Goal: Information Seeking & Learning: Learn about a topic

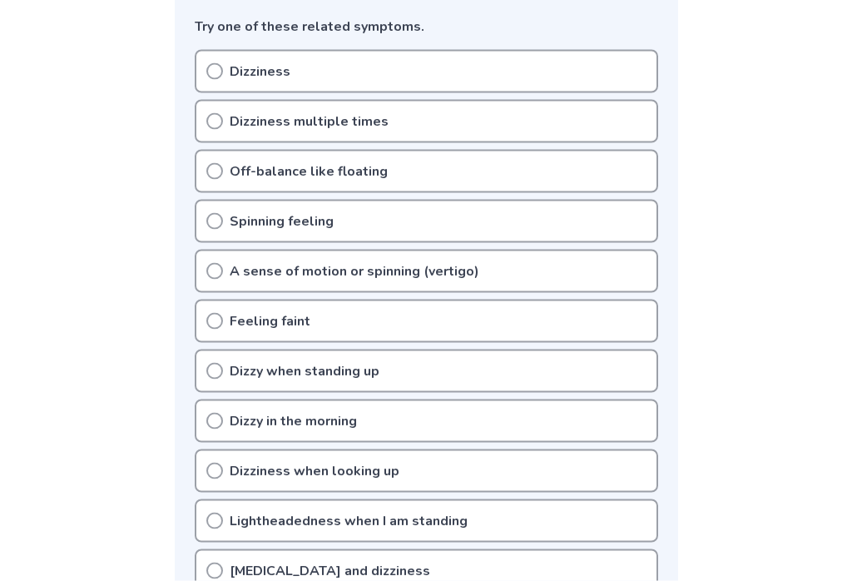
scroll to position [450, 0]
click at [208, 212] on icon at bounding box center [214, 220] width 17 height 17
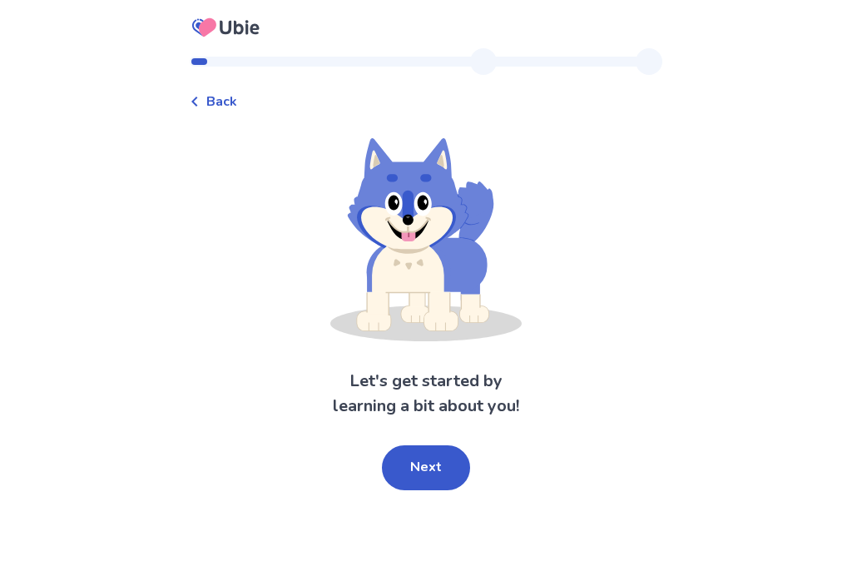
click at [416, 462] on button "Next" at bounding box center [426, 467] width 88 height 45
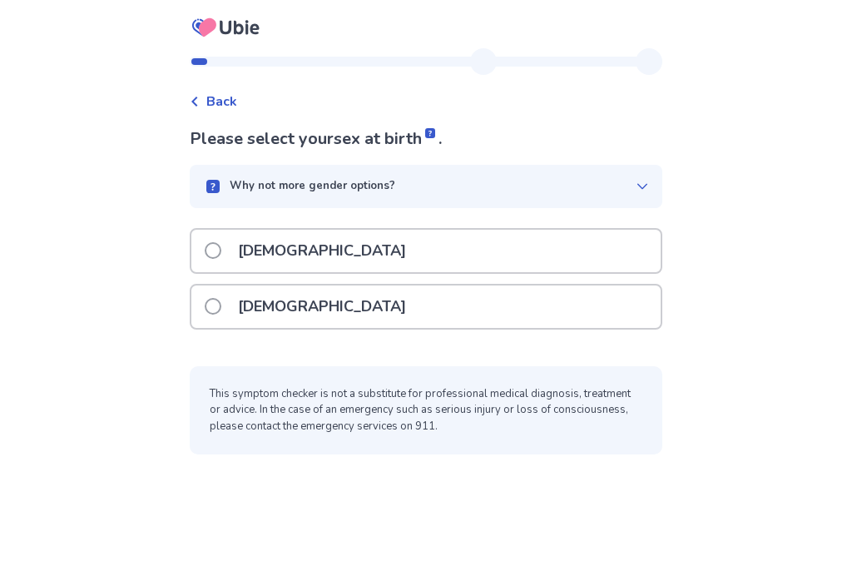
click at [218, 301] on span at bounding box center [213, 306] width 17 height 17
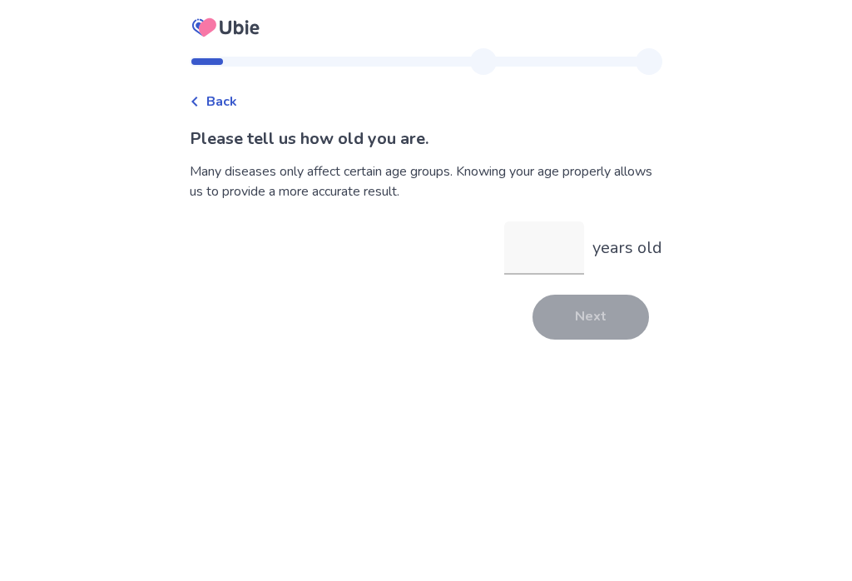
click at [509, 238] on input "years old" at bounding box center [544, 247] width 80 height 53
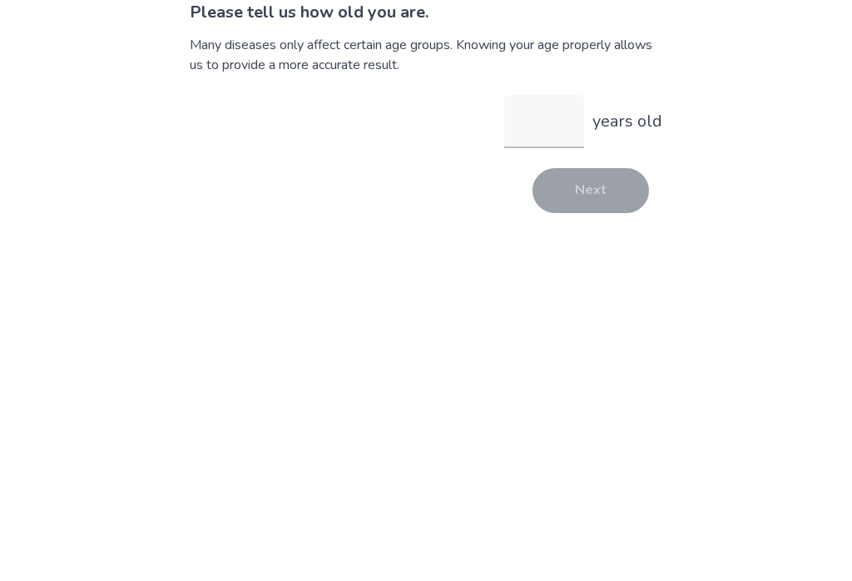
type input "*"
type input "**"
click at [569, 295] on button "Next" at bounding box center [591, 317] width 117 height 45
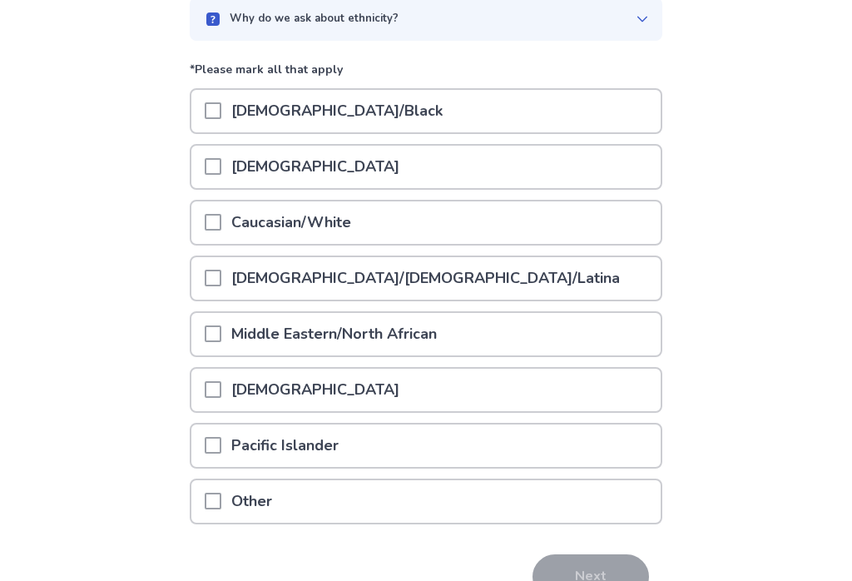
scroll to position [167, 0]
click at [221, 214] on span at bounding box center [213, 222] width 17 height 17
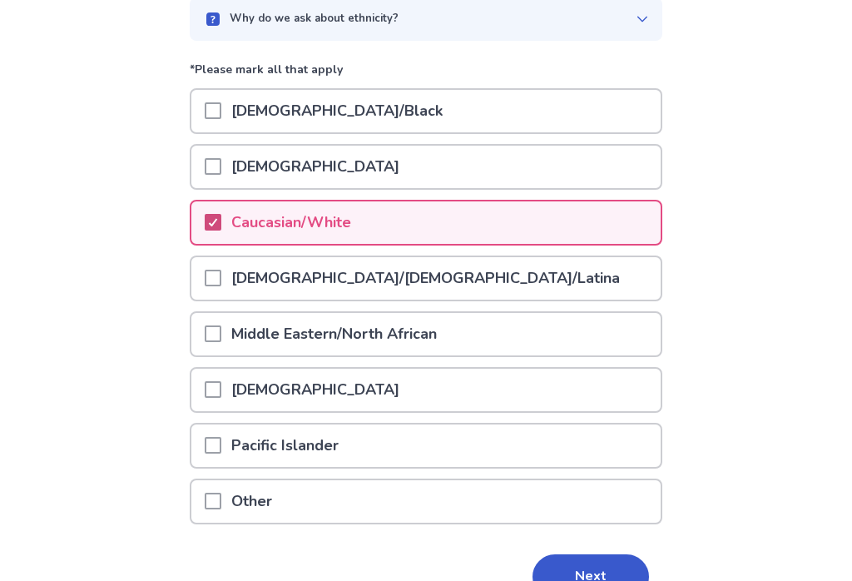
click at [579, 580] on button "Next" at bounding box center [591, 576] width 117 height 45
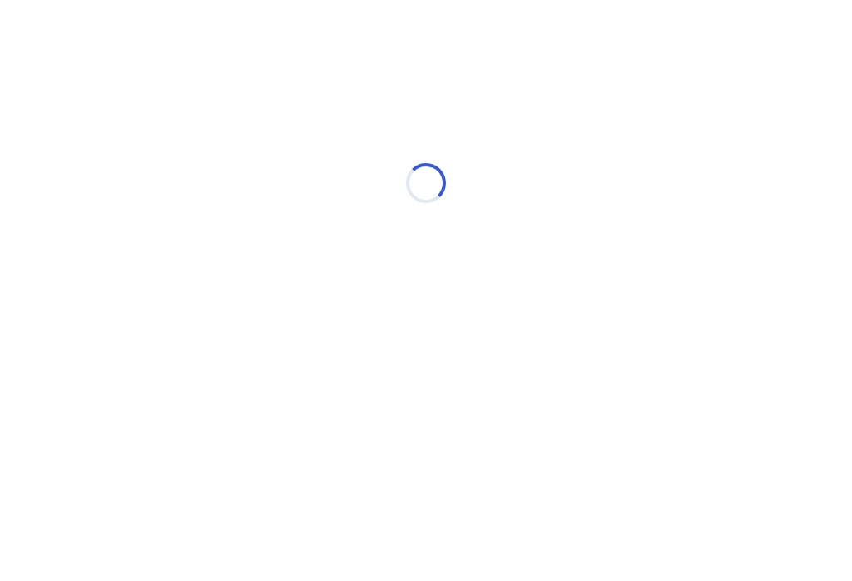
scroll to position [0, 0]
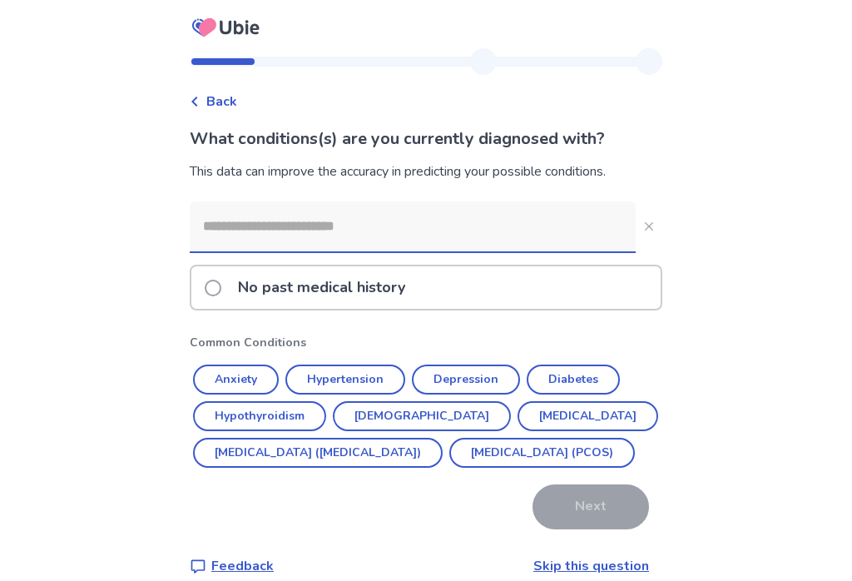
click at [236, 223] on input at bounding box center [413, 226] width 446 height 50
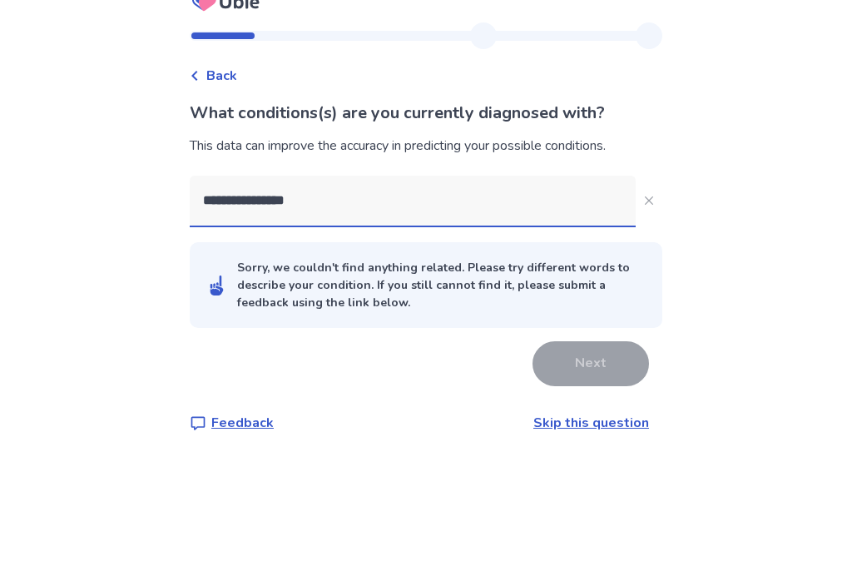
type input "**********"
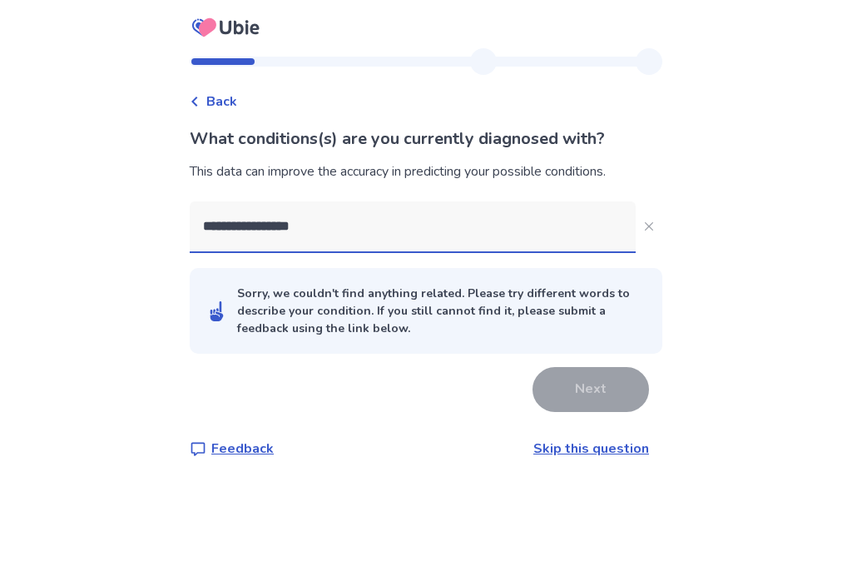
click at [580, 440] on link "Skip this question" at bounding box center [592, 449] width 116 height 18
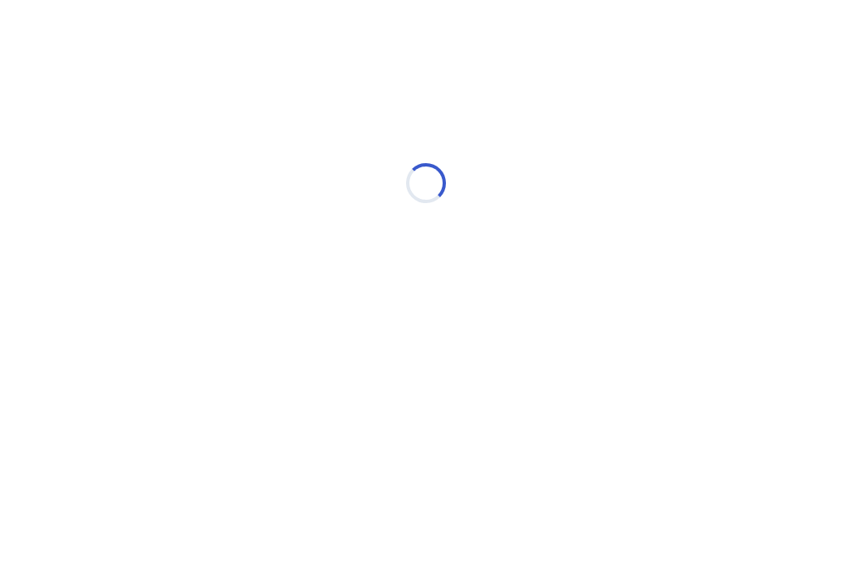
scroll to position [0, 0]
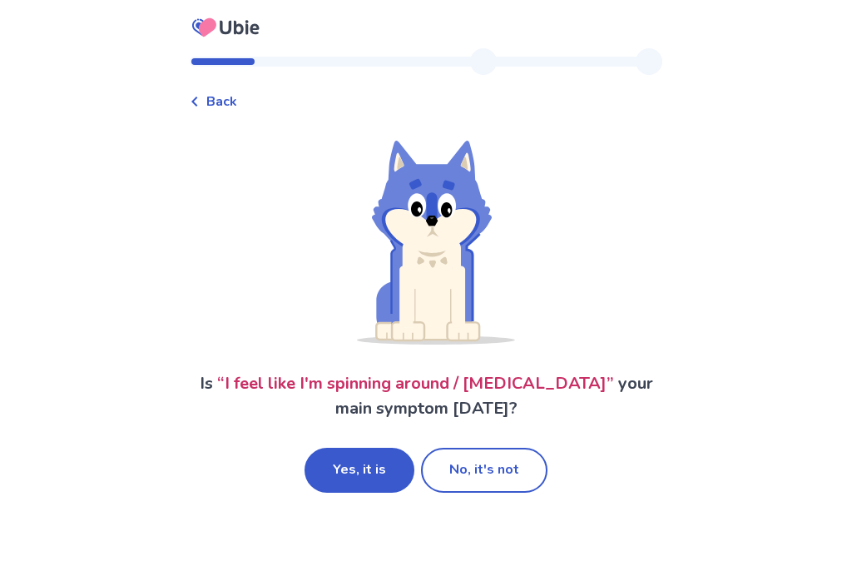
click at [357, 468] on button "Yes, it is" at bounding box center [360, 470] width 110 height 45
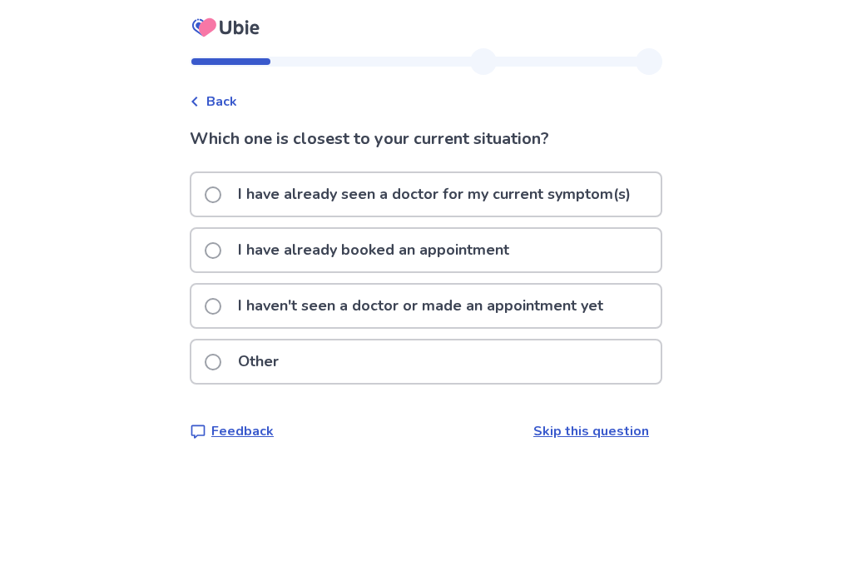
click at [221, 298] on span at bounding box center [213, 306] width 17 height 17
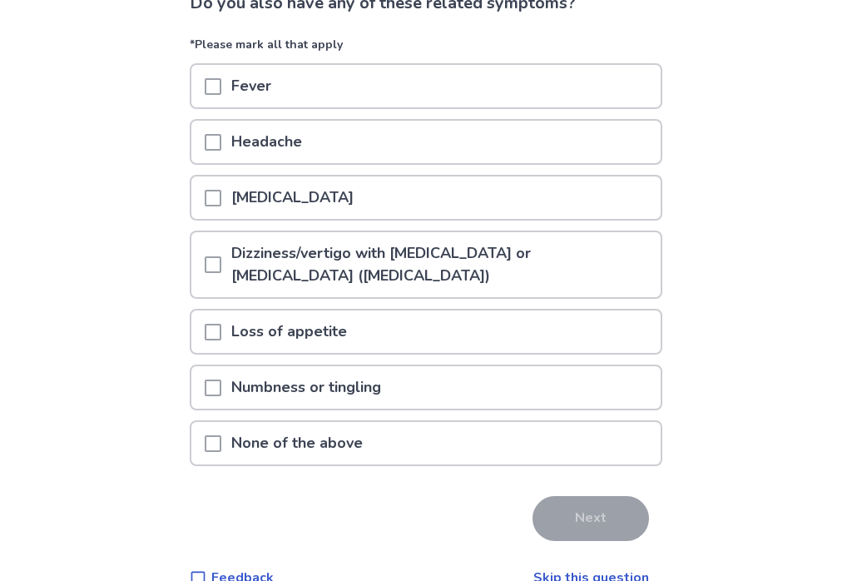
scroll to position [143, 0]
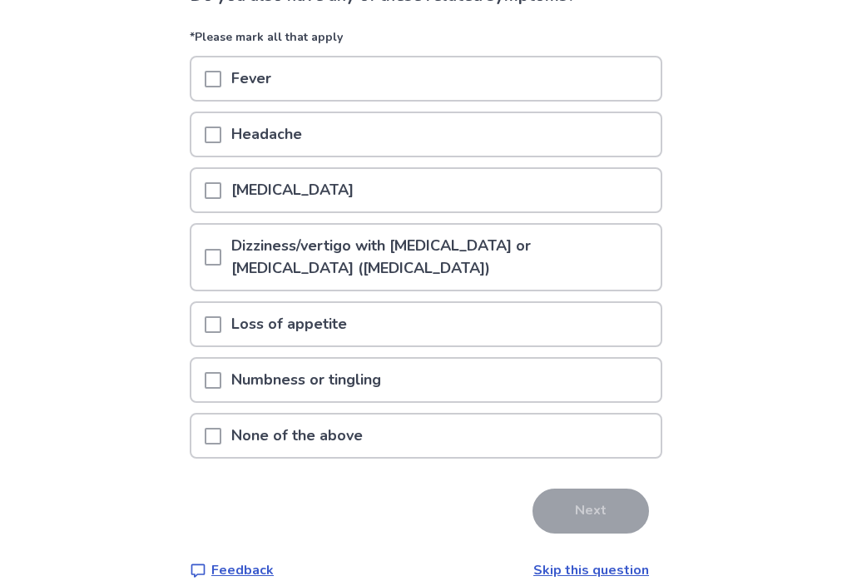
click at [220, 430] on span at bounding box center [213, 436] width 17 height 17
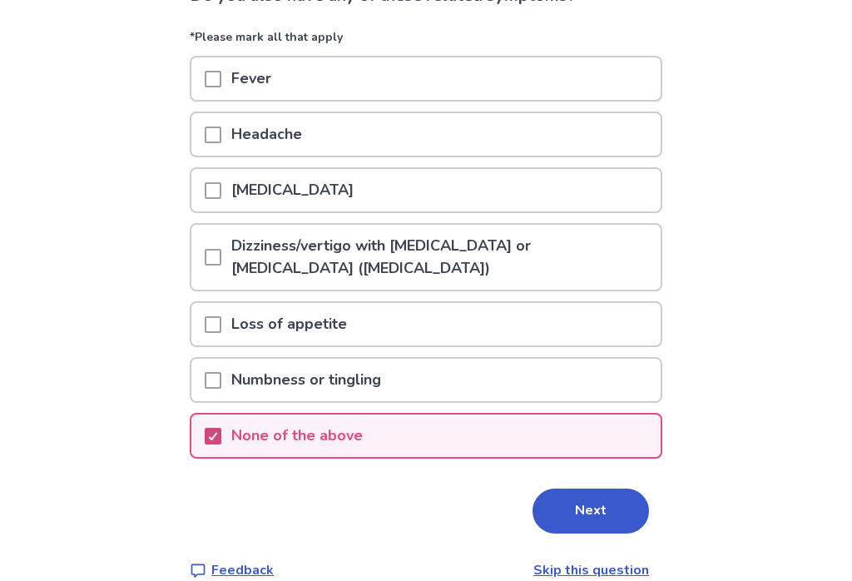
click at [583, 522] on button "Next" at bounding box center [591, 511] width 117 height 45
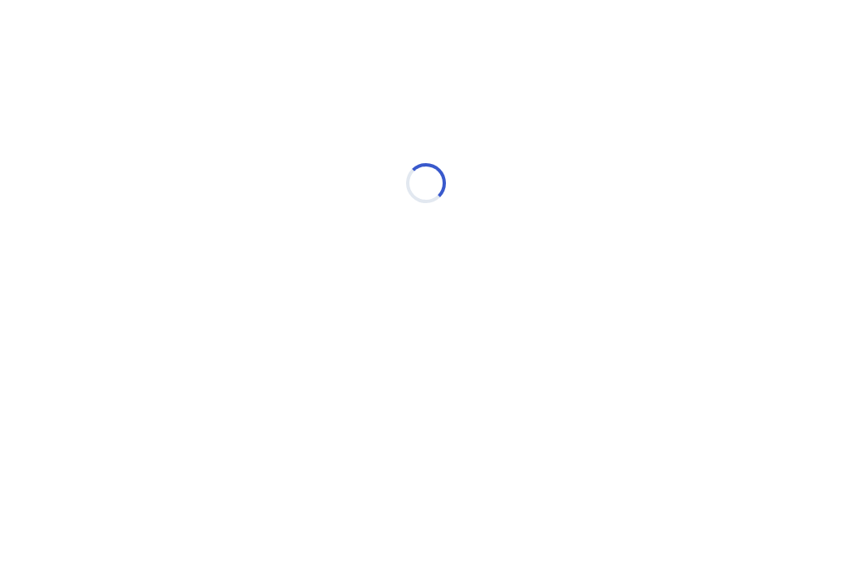
select select "*"
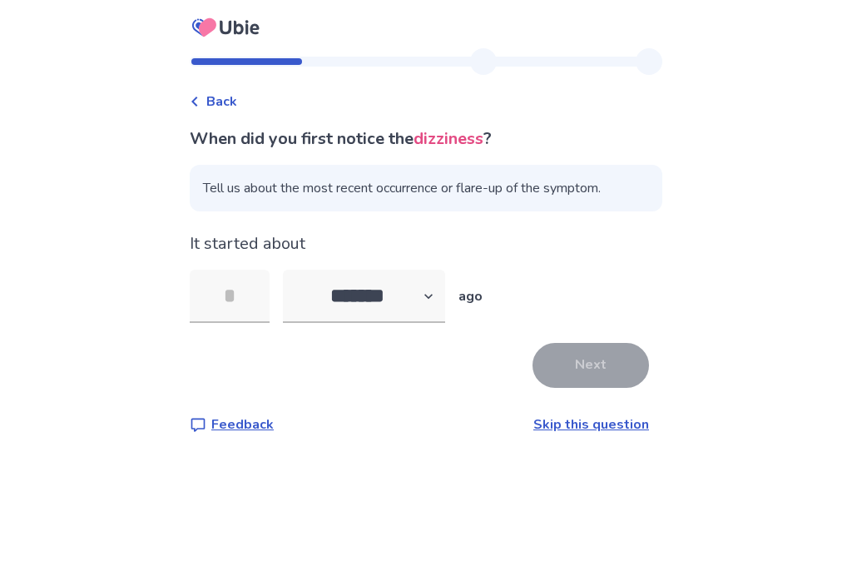
click at [232, 285] on input "tel" at bounding box center [230, 296] width 80 height 53
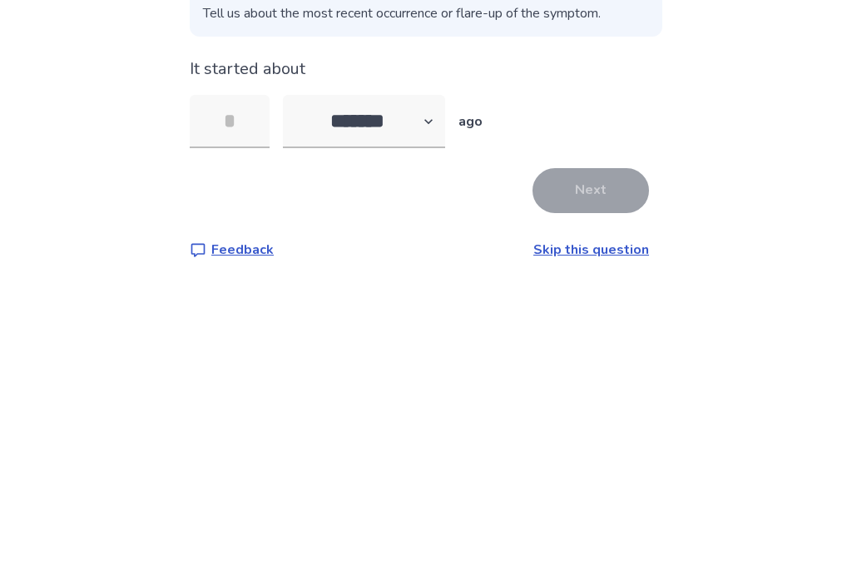
type input "*"
click at [570, 343] on button "Next" at bounding box center [591, 365] width 117 height 45
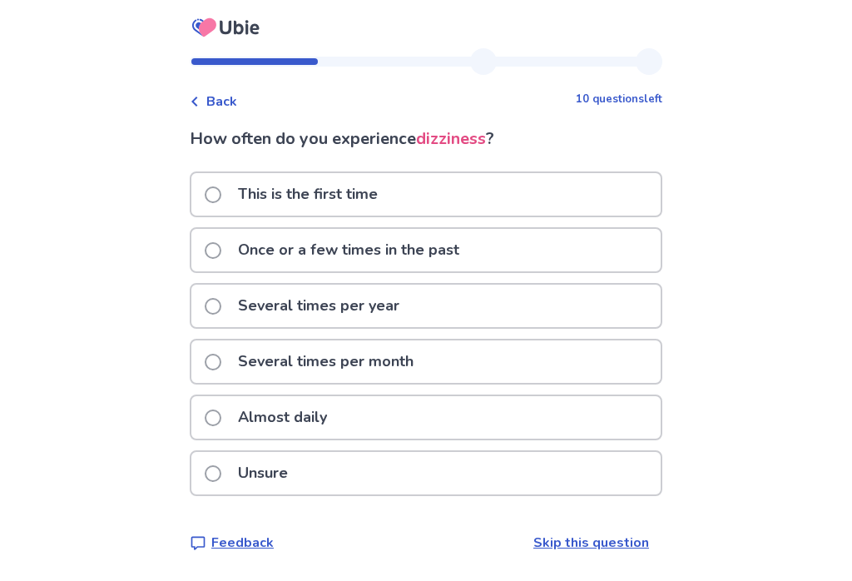
click at [218, 188] on span at bounding box center [213, 194] width 17 height 17
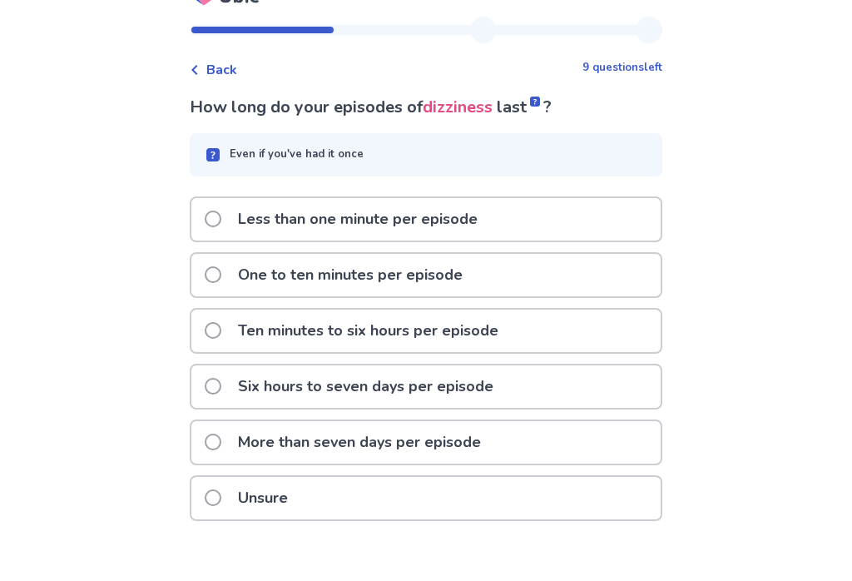
scroll to position [28, 0]
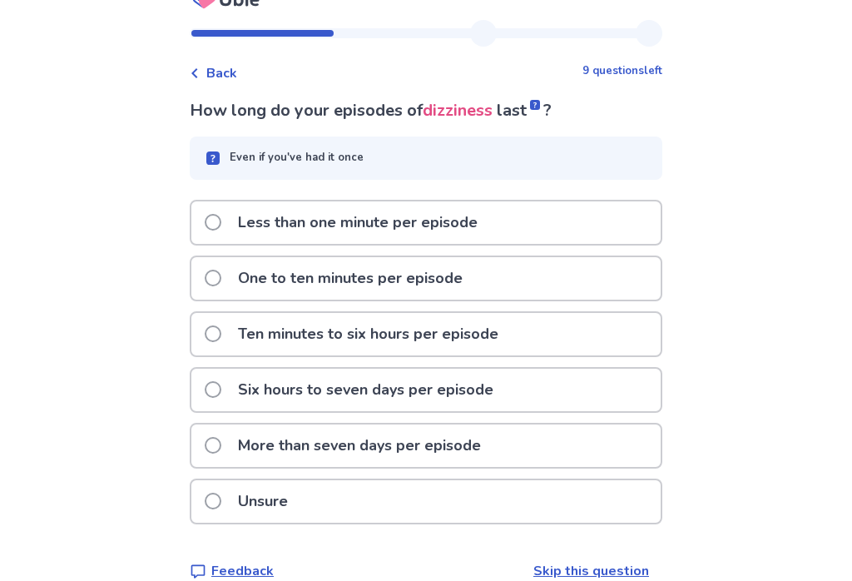
click at [218, 498] on span at bounding box center [213, 501] width 17 height 17
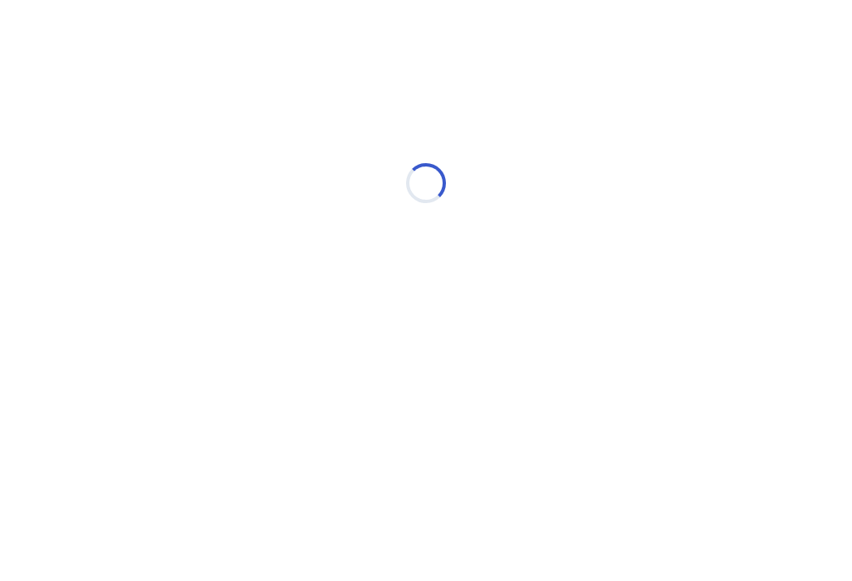
scroll to position [0, 0]
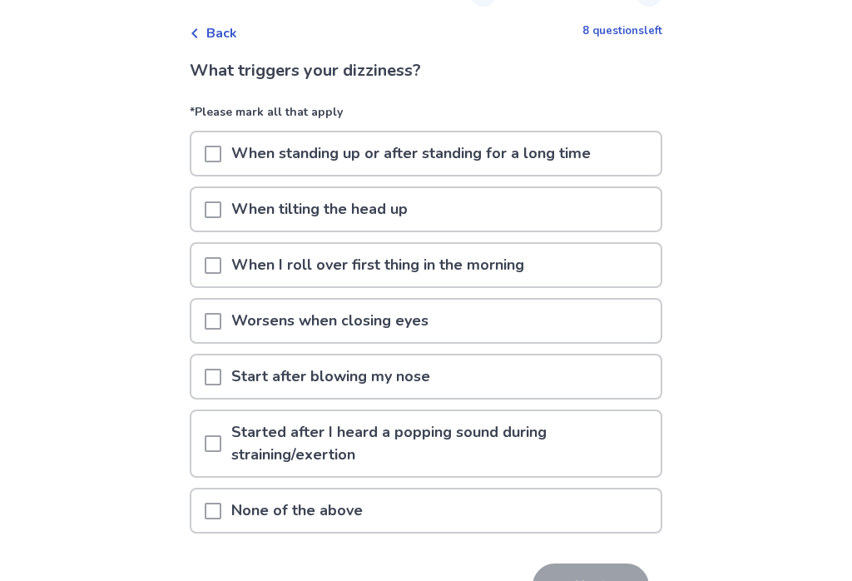
scroll to position [85, 0]
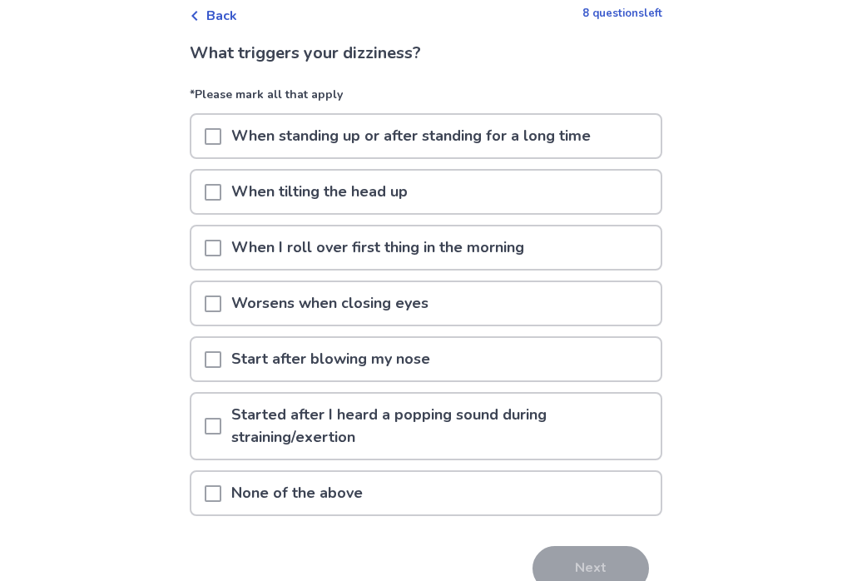
click at [219, 236] on div at bounding box center [213, 248] width 17 height 42
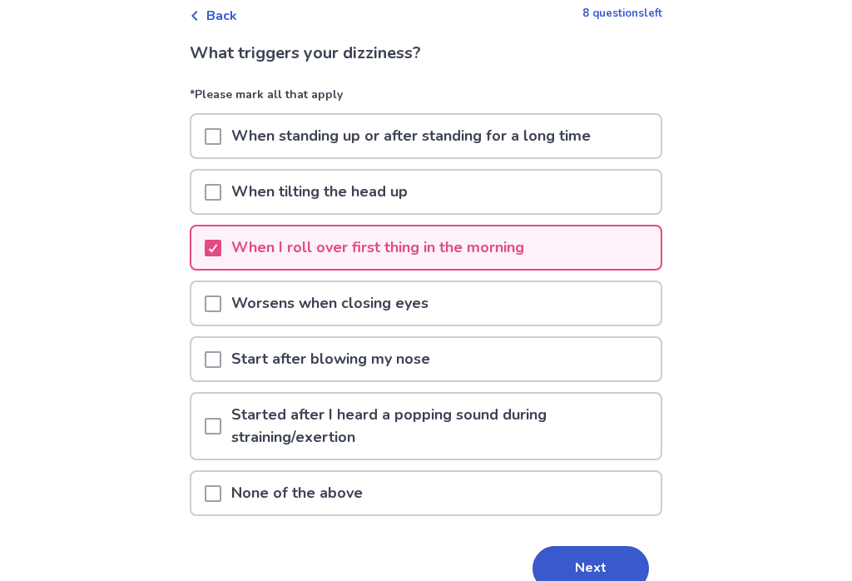
scroll to position [86, 0]
click at [554, 552] on button "Next" at bounding box center [591, 568] width 117 height 45
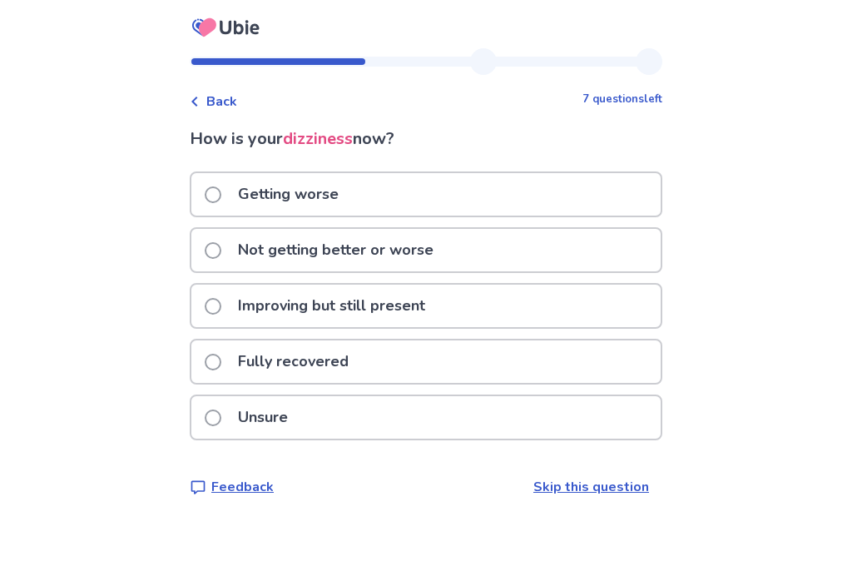
click at [221, 247] on span at bounding box center [213, 250] width 17 height 17
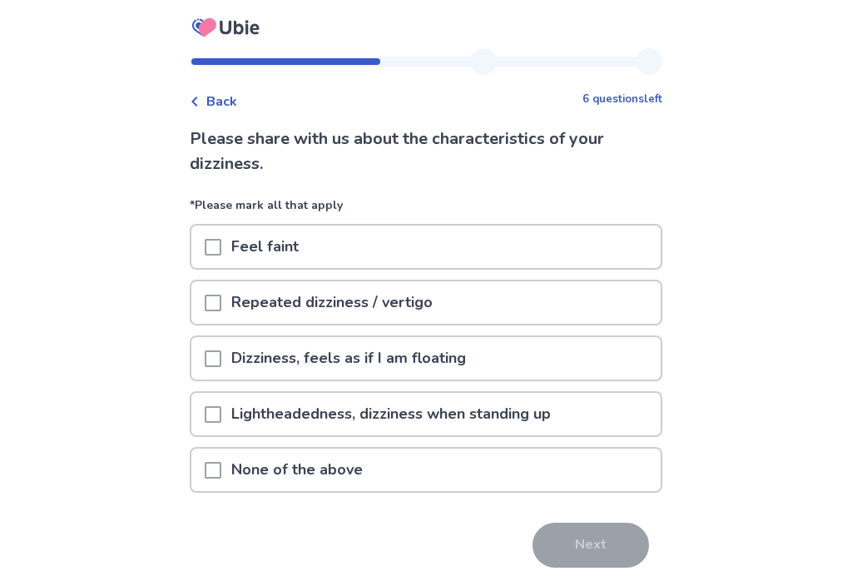
click at [218, 406] on span at bounding box center [213, 414] width 17 height 17
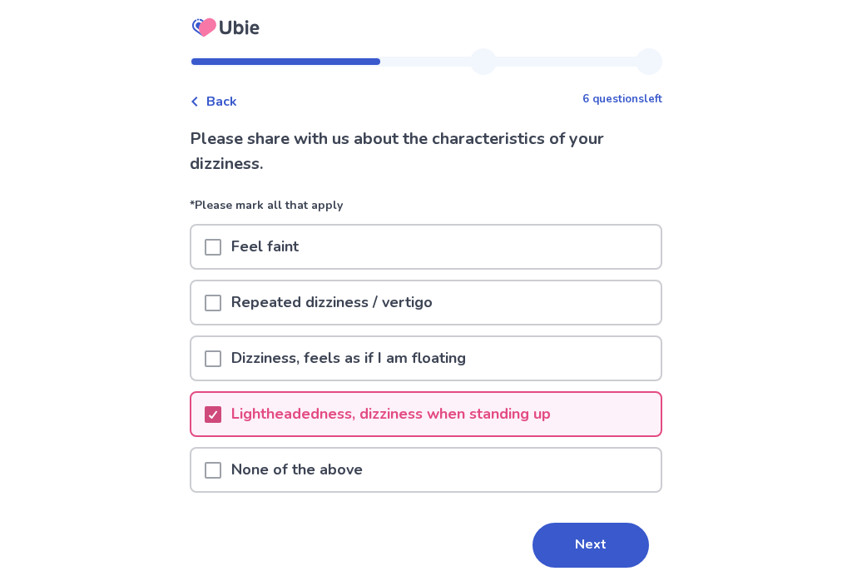
click at [574, 547] on button "Next" at bounding box center [591, 545] width 117 height 45
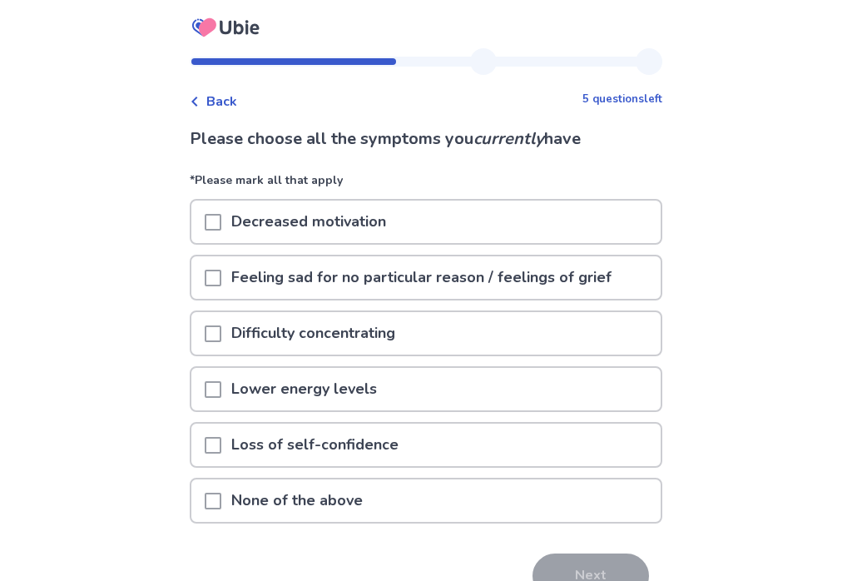
click at [215, 494] on span at bounding box center [213, 501] width 17 height 17
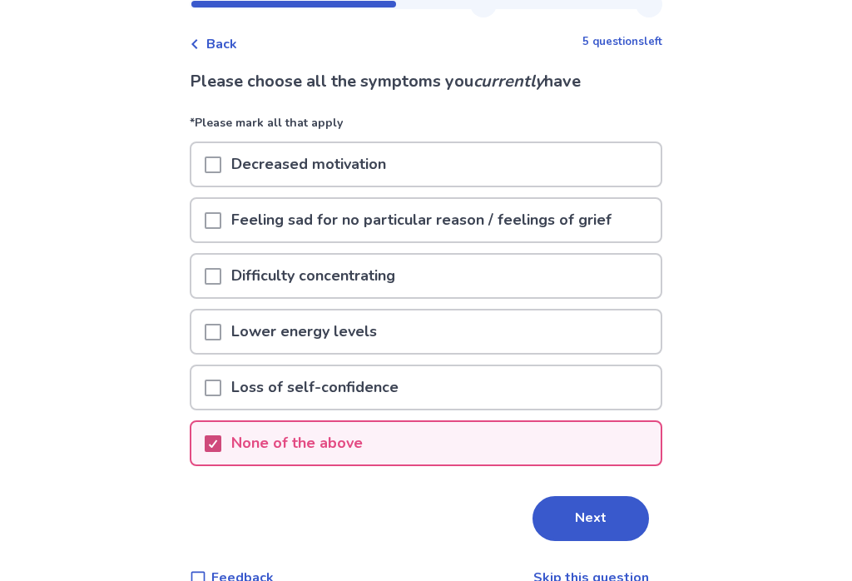
scroll to position [65, 0]
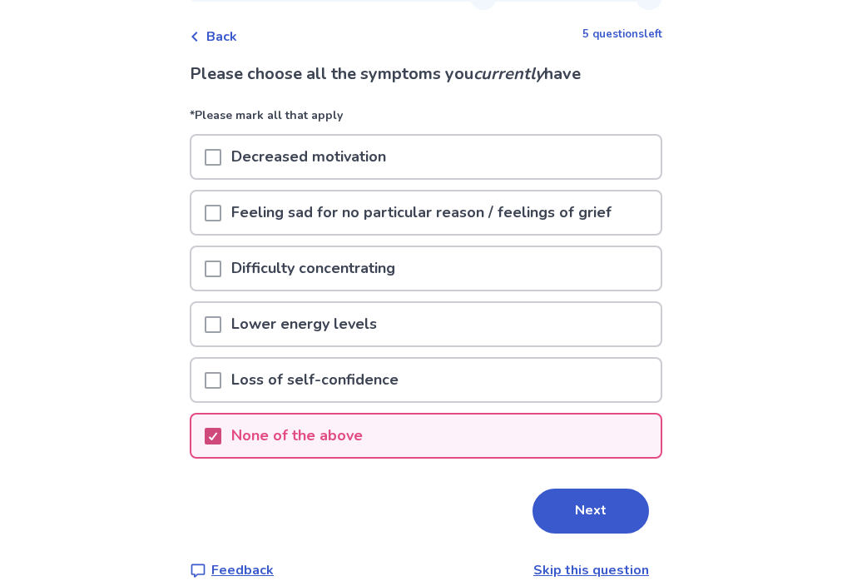
click at [557, 494] on button "Next" at bounding box center [591, 511] width 117 height 45
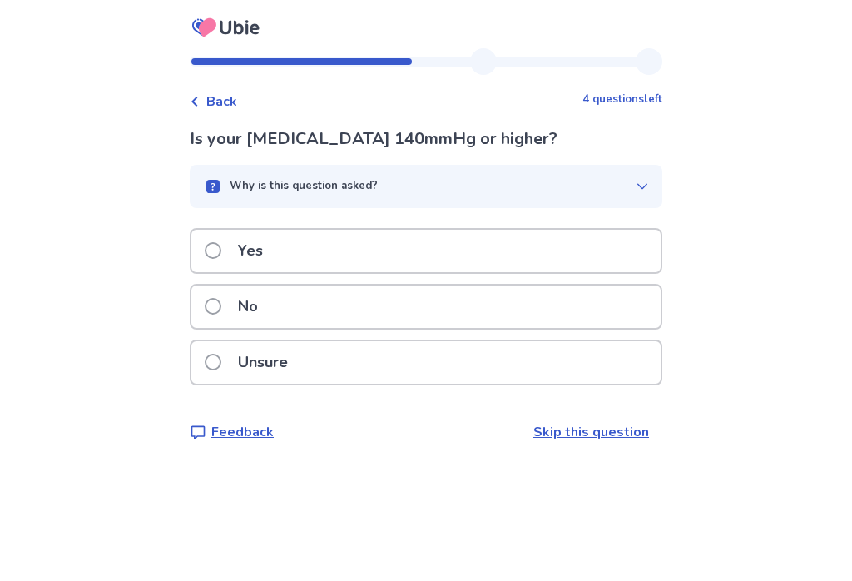
click at [216, 355] on label "Unsure" at bounding box center [251, 362] width 93 height 42
click at [217, 296] on label "No" at bounding box center [236, 307] width 63 height 42
click at [221, 242] on span at bounding box center [213, 250] width 17 height 17
click at [223, 291] on label "No" at bounding box center [236, 307] width 63 height 42
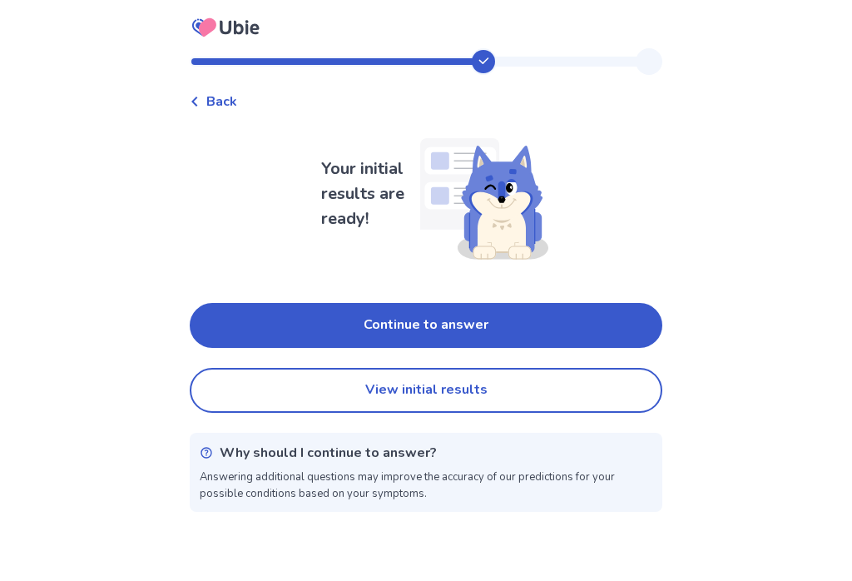
click at [333, 309] on button "Continue to answer" at bounding box center [426, 325] width 473 height 45
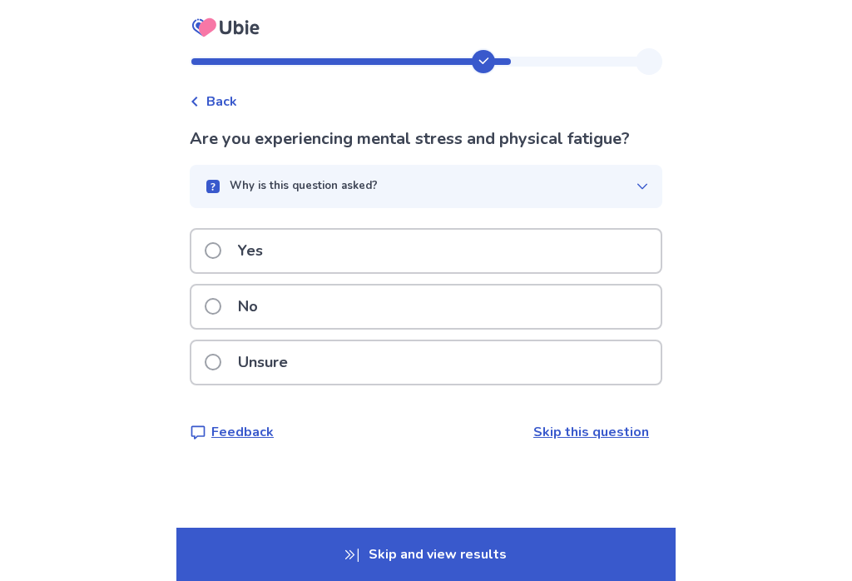
click at [221, 300] on span at bounding box center [213, 306] width 17 height 17
click at [224, 236] on label "Yes" at bounding box center [239, 251] width 68 height 42
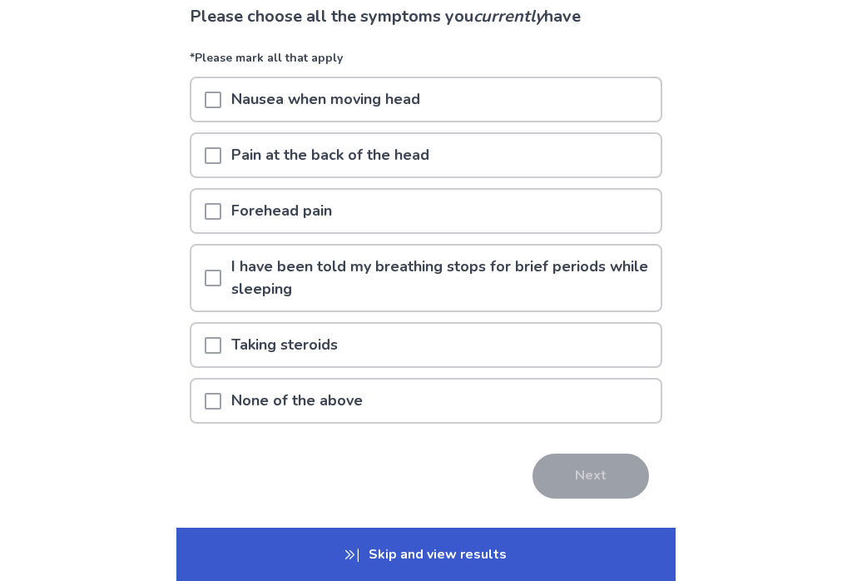
scroll to position [141, 0]
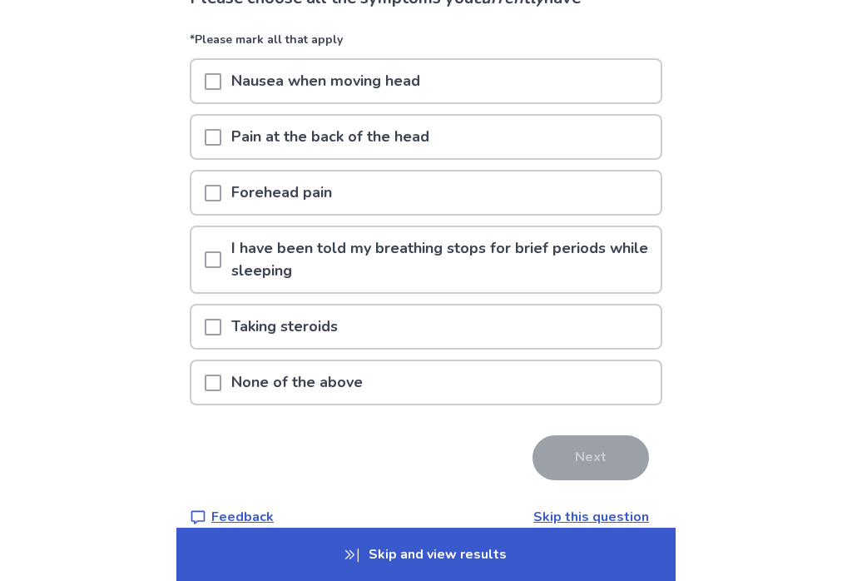
click at [221, 378] on span at bounding box center [213, 383] width 17 height 17
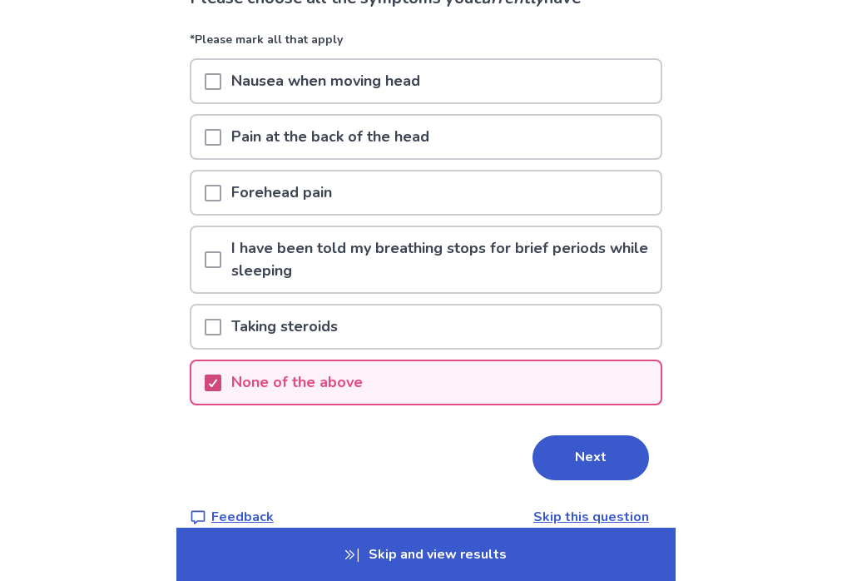
click at [578, 470] on button "Next" at bounding box center [591, 457] width 117 height 45
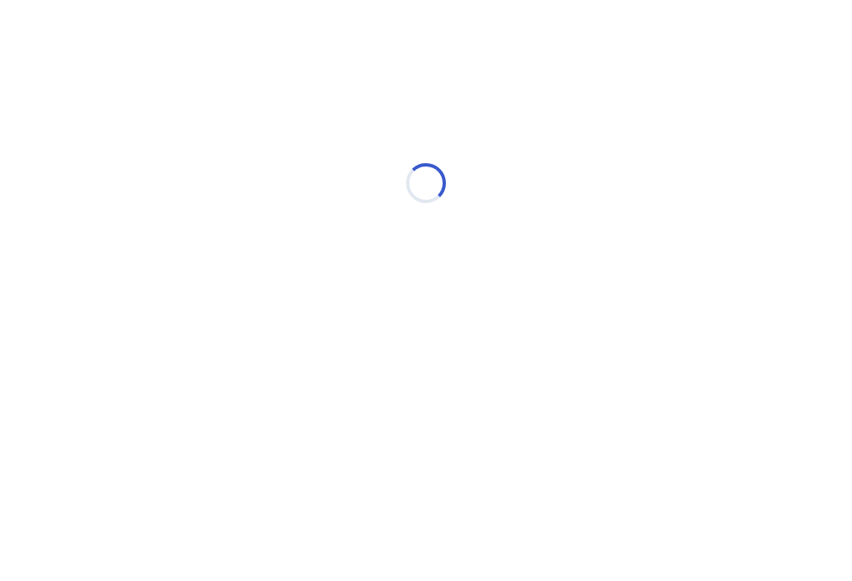
scroll to position [0, 0]
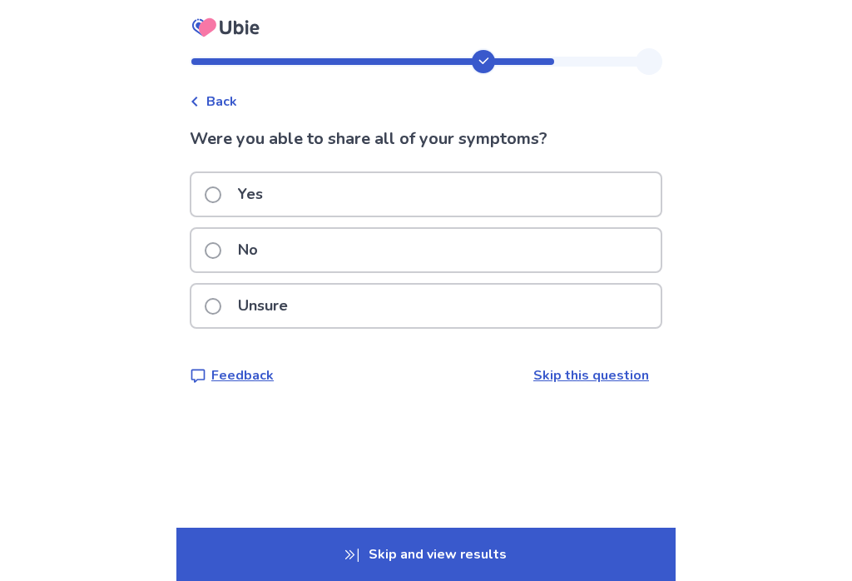
click at [220, 176] on label "Yes" at bounding box center [239, 194] width 68 height 42
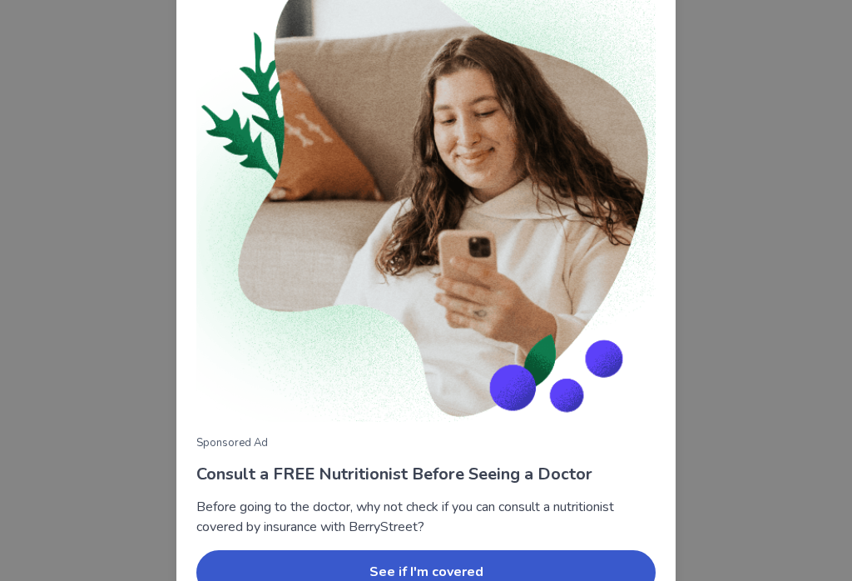
scroll to position [147, 0]
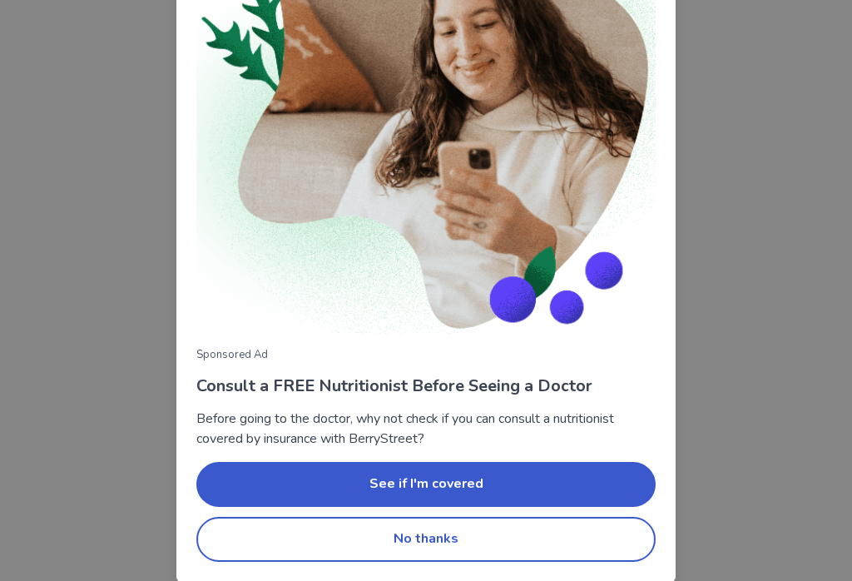
click at [301, 529] on button "No thanks" at bounding box center [425, 539] width 459 height 45
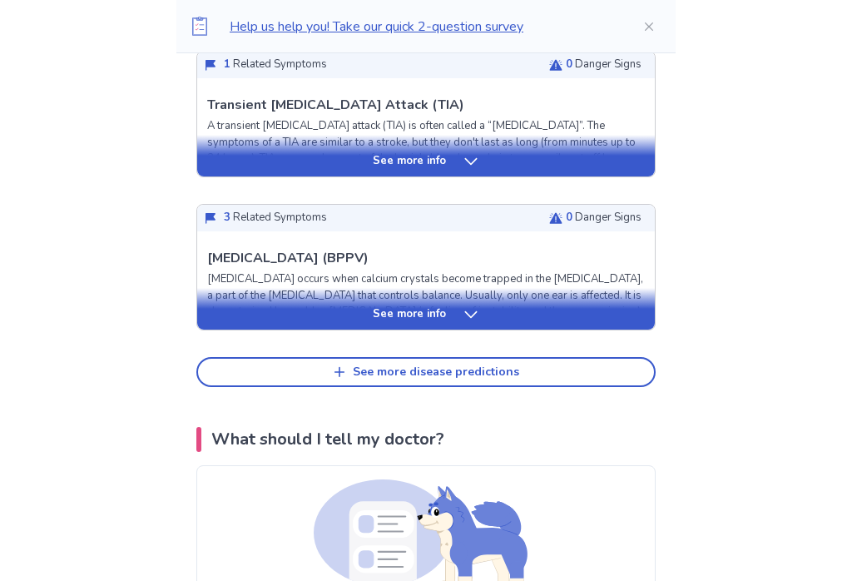
scroll to position [777, 0]
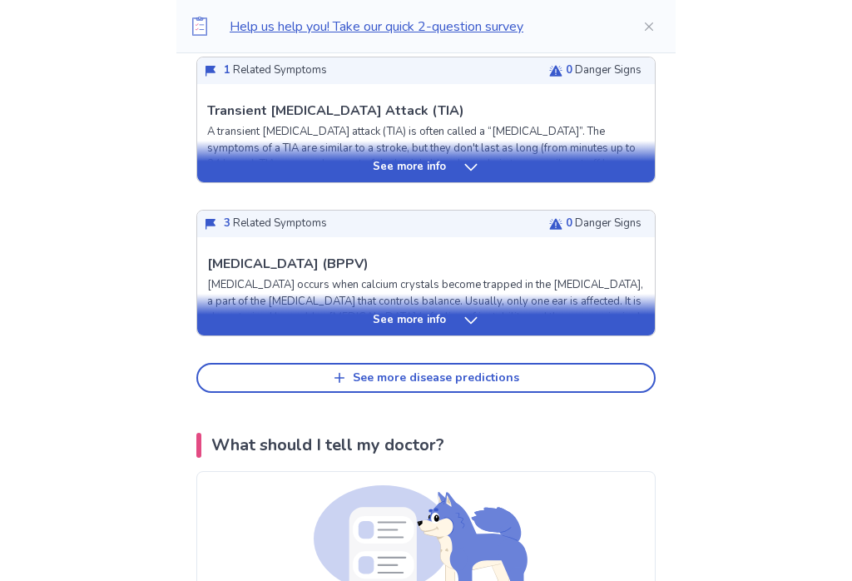
click at [459, 318] on div "See more info" at bounding box center [426, 320] width 458 height 17
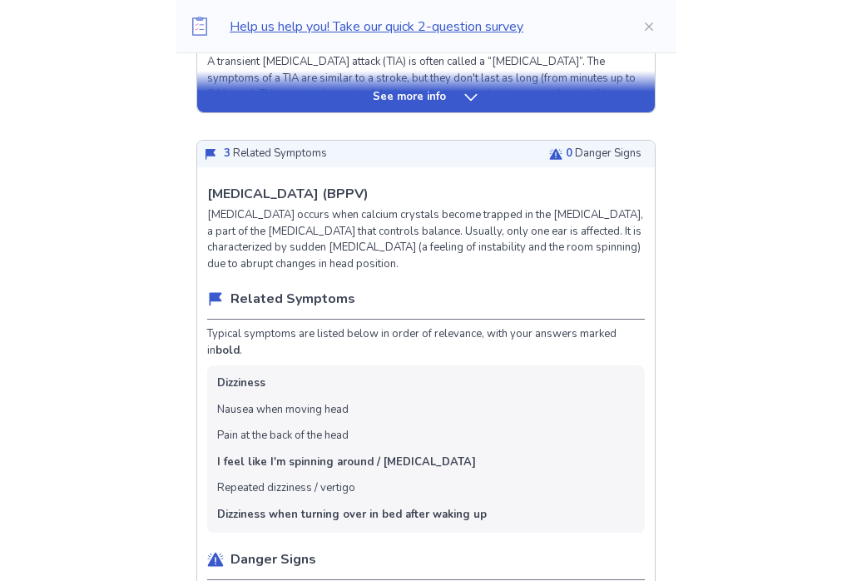
scroll to position [715, 0]
